Goal: Information Seeking & Learning: Learn about a topic

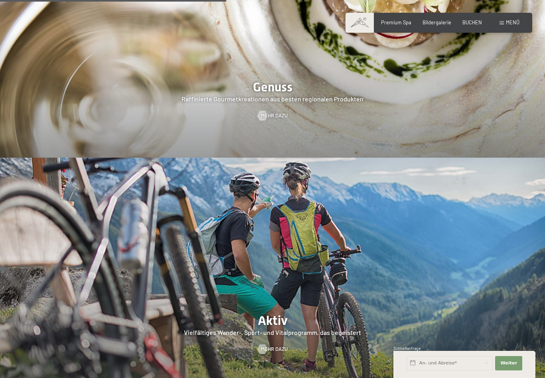
scroll to position [1262, 0]
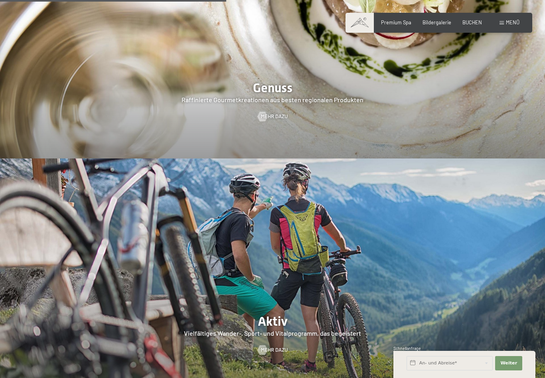
click at [241, 236] on img at bounding box center [272, 276] width 545 height 234
click at [270, 347] on span "Mehr dazu" at bounding box center [274, 350] width 27 height 7
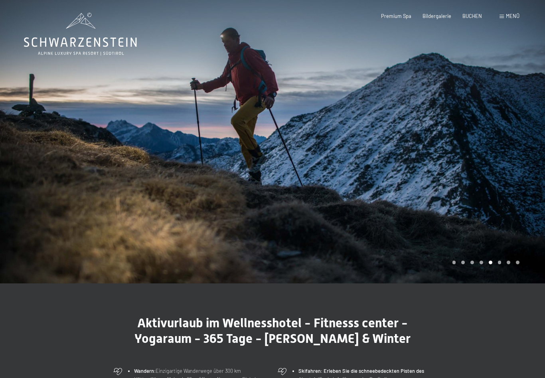
click at [256, 178] on div at bounding box center [136, 141] width 273 height 283
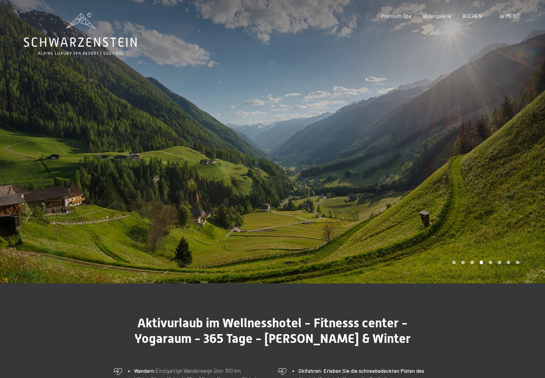
click at [513, 16] on span "Menü" at bounding box center [513, 16] width 14 height 6
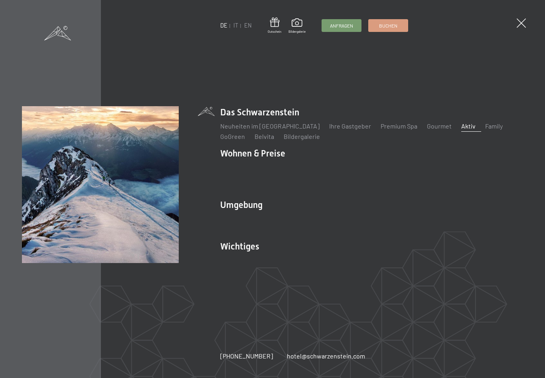
click at [335, 215] on link "Wandern & Sommer" at bounding box center [334, 219] width 56 height 8
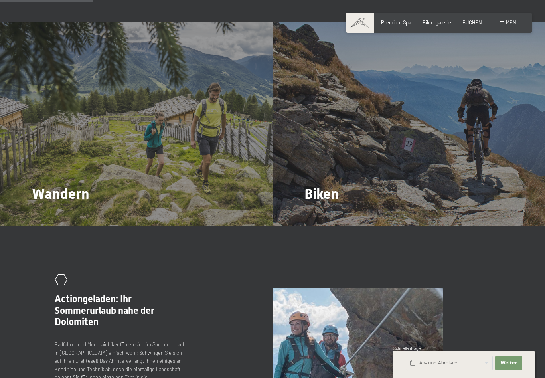
scroll to position [691, 0]
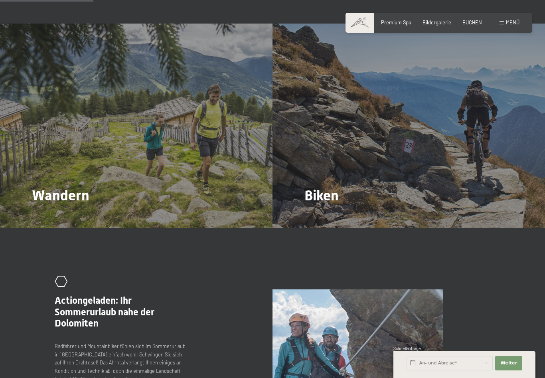
click at [51, 214] on span "Mehr dazu" at bounding box center [48, 217] width 27 height 7
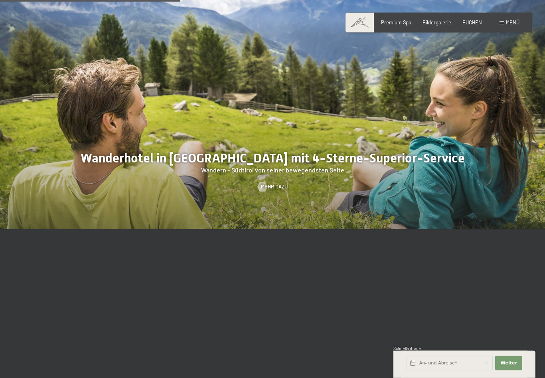
scroll to position [822, 0]
click at [269, 183] on span "Mehr dazu" at bounding box center [274, 186] width 27 height 7
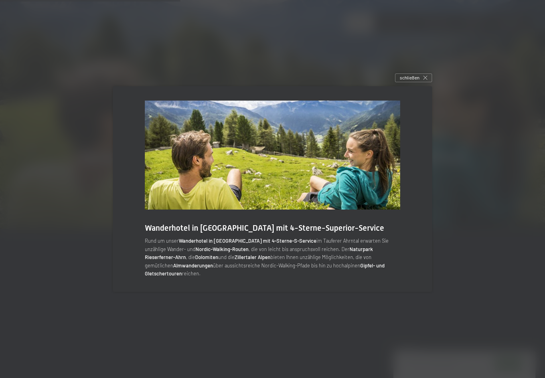
click at [420, 82] on div "schließen" at bounding box center [413, 77] width 37 height 9
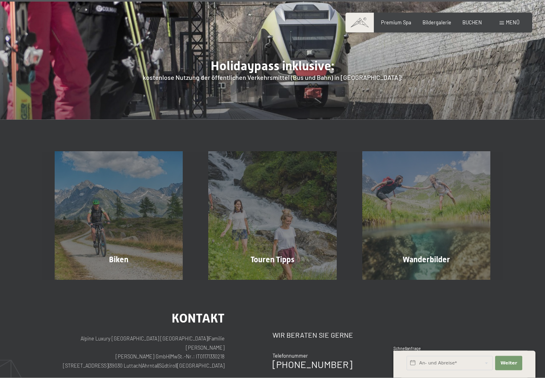
scroll to position [2408, 0]
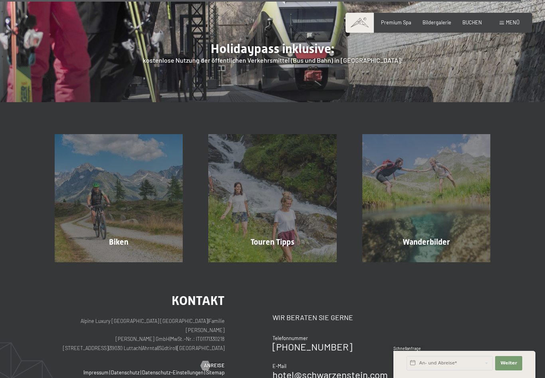
click at [267, 152] on div "Touren Tipps Mehr erfahren" at bounding box center [273, 198] width 154 height 128
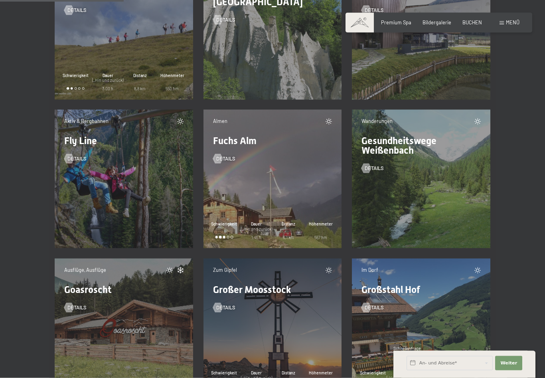
scroll to position [2407, 0]
click at [218, 163] on div at bounding box center [218, 159] width 6 height 10
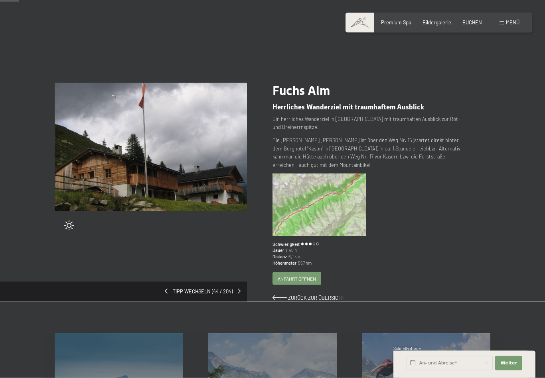
scroll to position [9, 0]
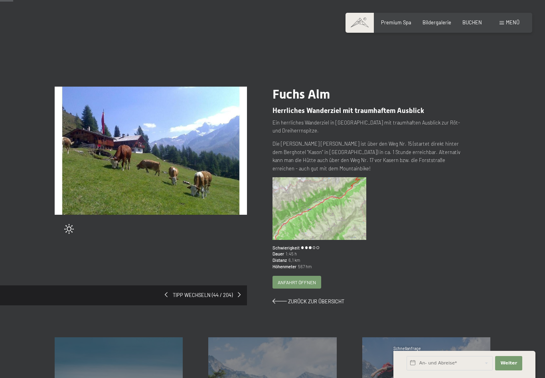
click at [280, 299] on span at bounding box center [280, 301] width 14 height 5
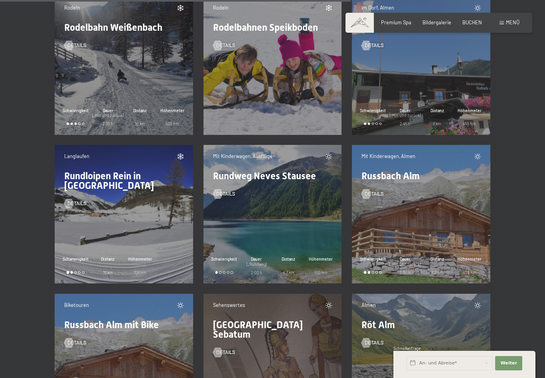
scroll to position [6833, 0]
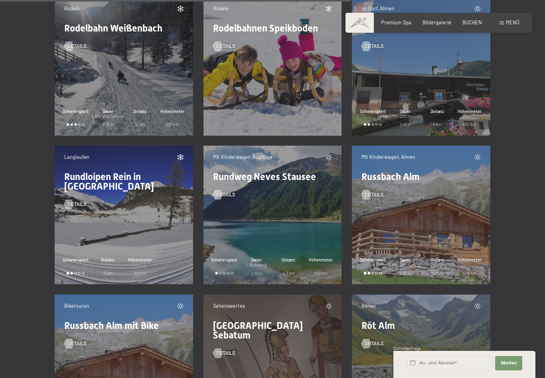
click at [250, 237] on div "Mit Kinderwagen, Ausflüge Rundweg Neves Stausee Details Schwierigkeit Dauer (_R…" at bounding box center [273, 215] width 139 height 139
click at [224, 198] on span "Details" at bounding box center [225, 194] width 19 height 7
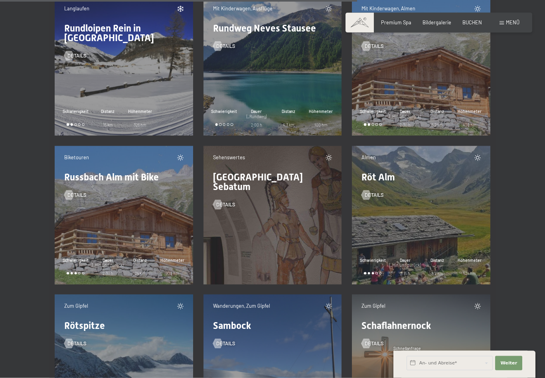
scroll to position [6982, 0]
click at [265, 79] on div "Mit Kinderwagen, Ausflüge Rundweg Neves Stausee Details Schwierigkeit Dauer (_R…" at bounding box center [273, 66] width 139 height 139
click at [229, 50] on div "Details" at bounding box center [272, 41] width 119 height 17
click at [225, 50] on span "Details" at bounding box center [225, 45] width 19 height 7
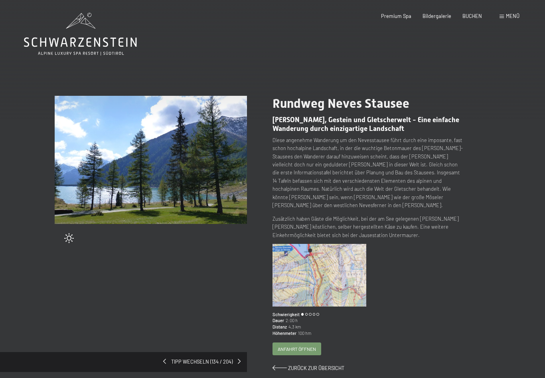
click at [308, 265] on img at bounding box center [320, 275] width 94 height 63
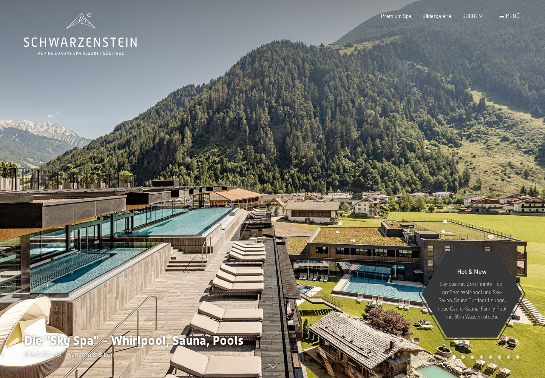
click at [509, 18] on span "Menü" at bounding box center [513, 16] width 14 height 6
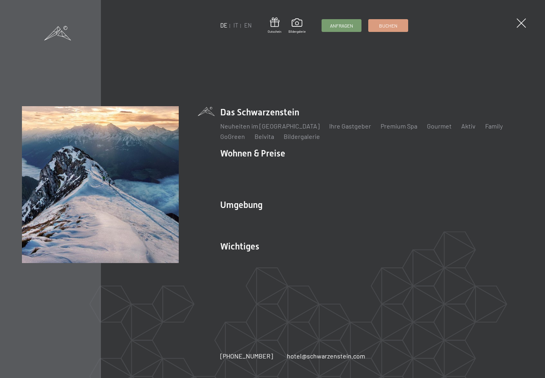
click at [333, 215] on link "Wandern & Sommer" at bounding box center [334, 219] width 56 height 8
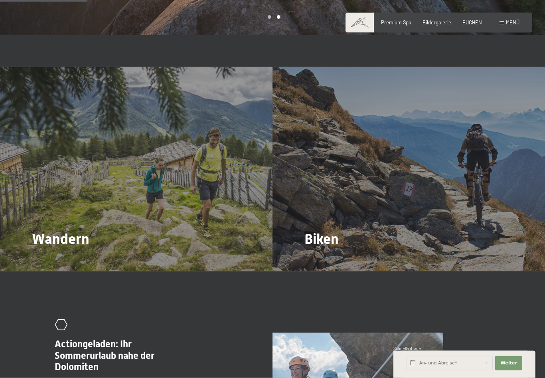
scroll to position [648, 0]
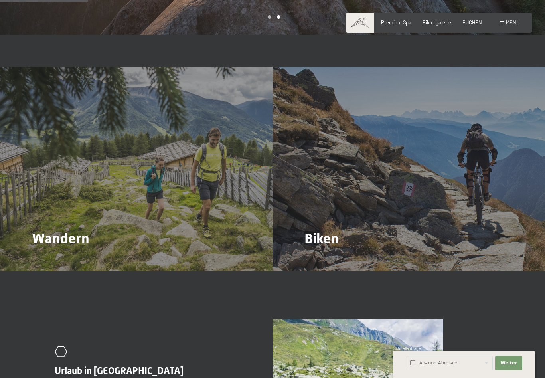
click at [46, 257] on span "Mehr dazu" at bounding box center [48, 260] width 27 height 7
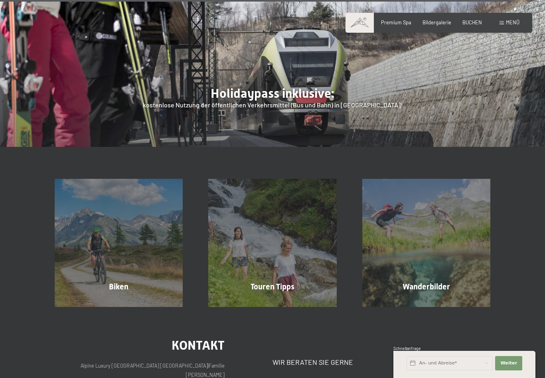
scroll to position [2364, 0]
click at [252, 192] on div "Touren Tipps Mehr erfahren" at bounding box center [273, 242] width 154 height 128
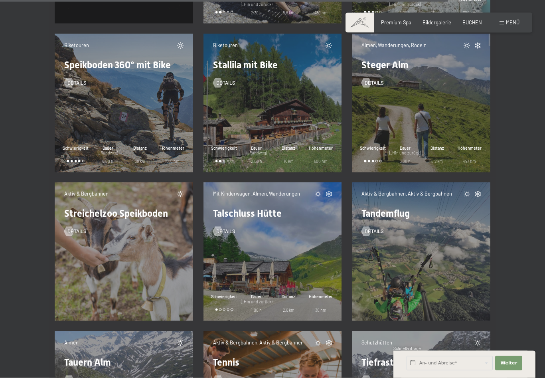
scroll to position [8730, 0]
click at [375, 86] on span "Details" at bounding box center [374, 82] width 19 height 7
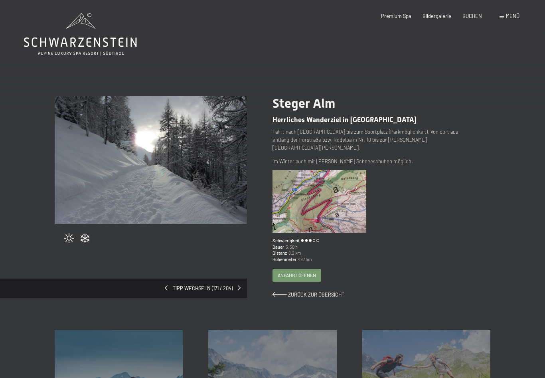
click at [301, 270] on div "Anfahrt öffnen" at bounding box center [297, 276] width 48 height 12
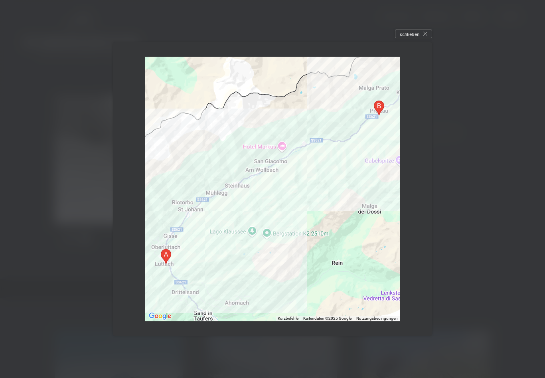
click at [426, 38] on div "schließen" at bounding box center [413, 34] width 37 height 9
